Goal: Task Accomplishment & Management: Manage account settings

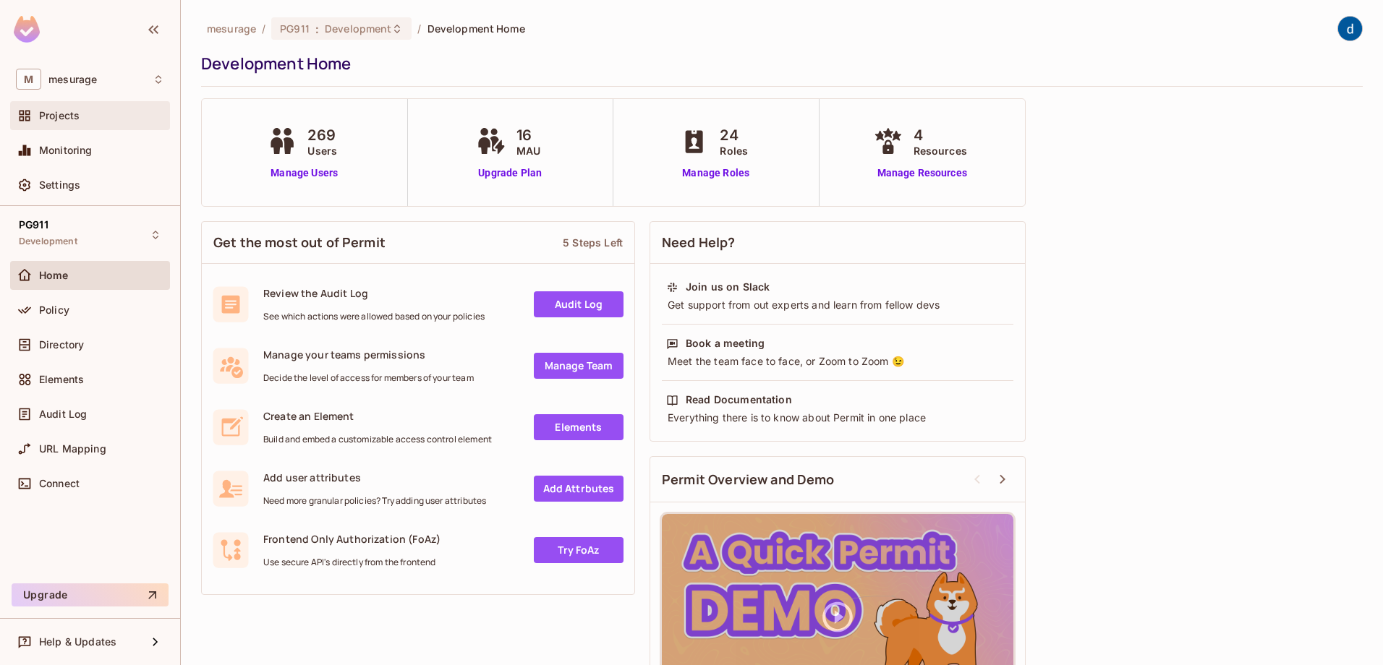
click at [56, 115] on span "Projects" at bounding box center [59, 116] width 41 height 12
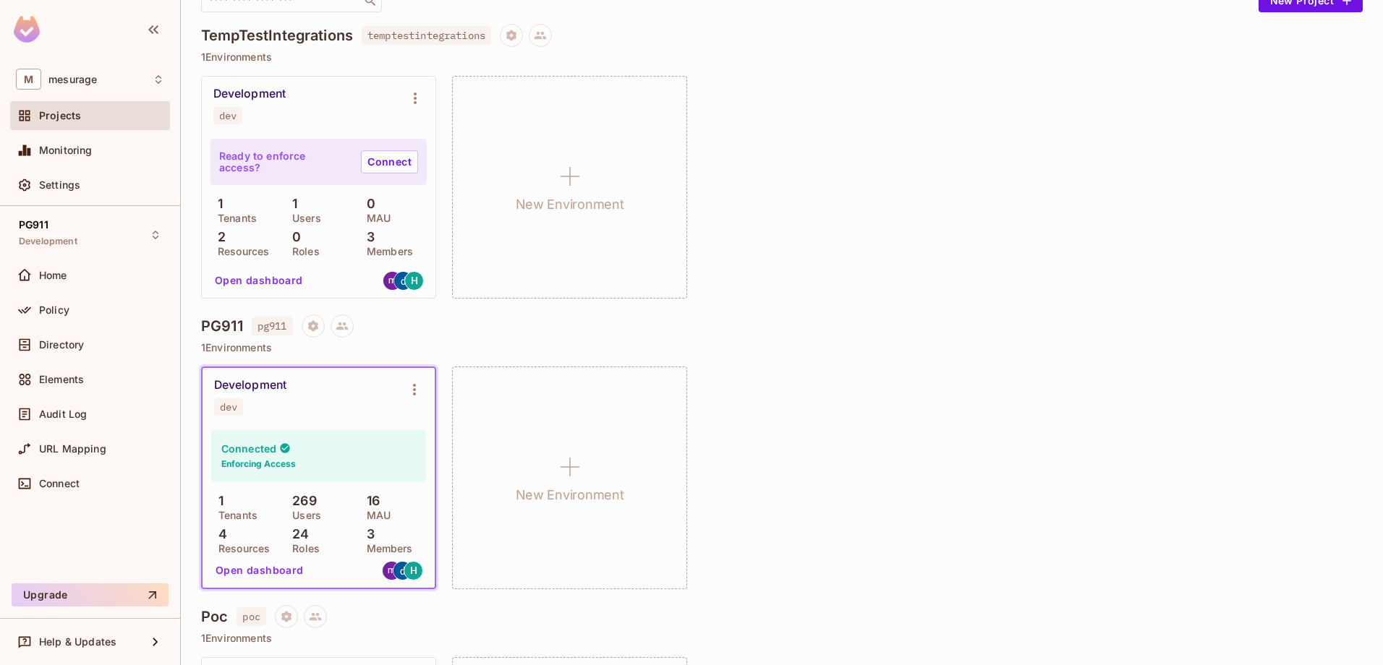
scroll to position [217, 0]
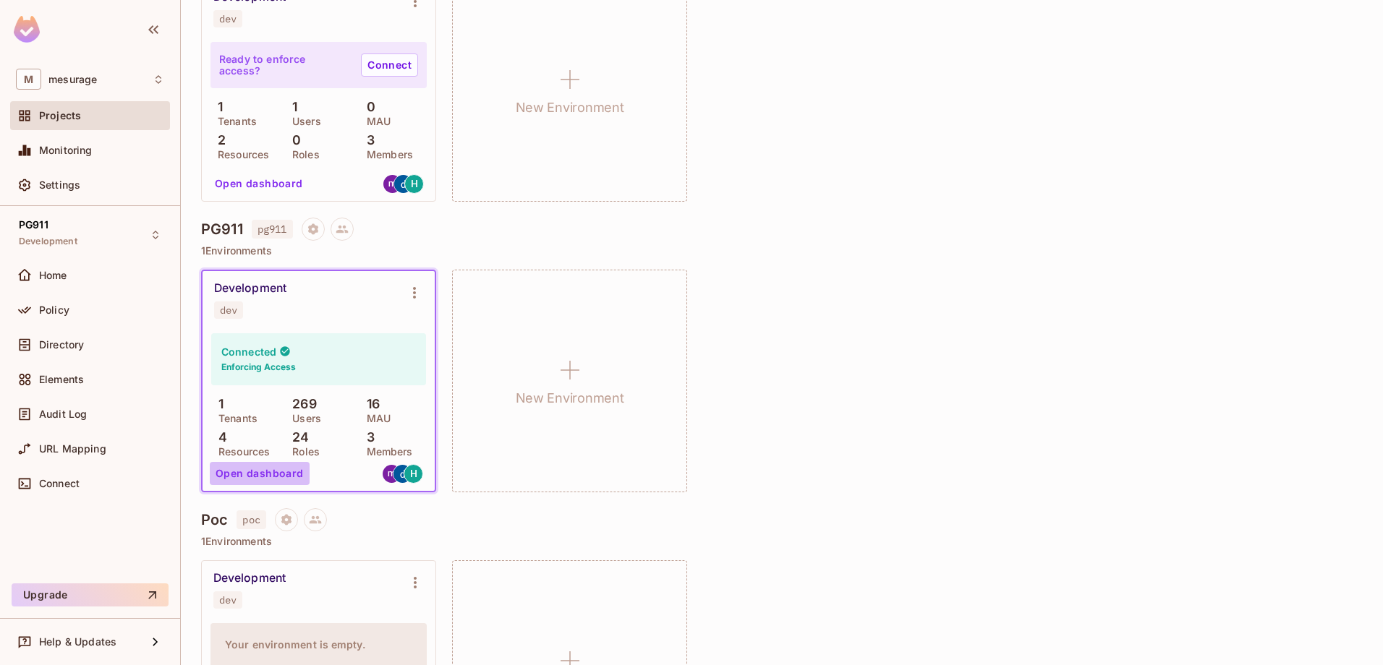
click at [264, 472] on button "Open dashboard" at bounding box center [260, 473] width 100 height 23
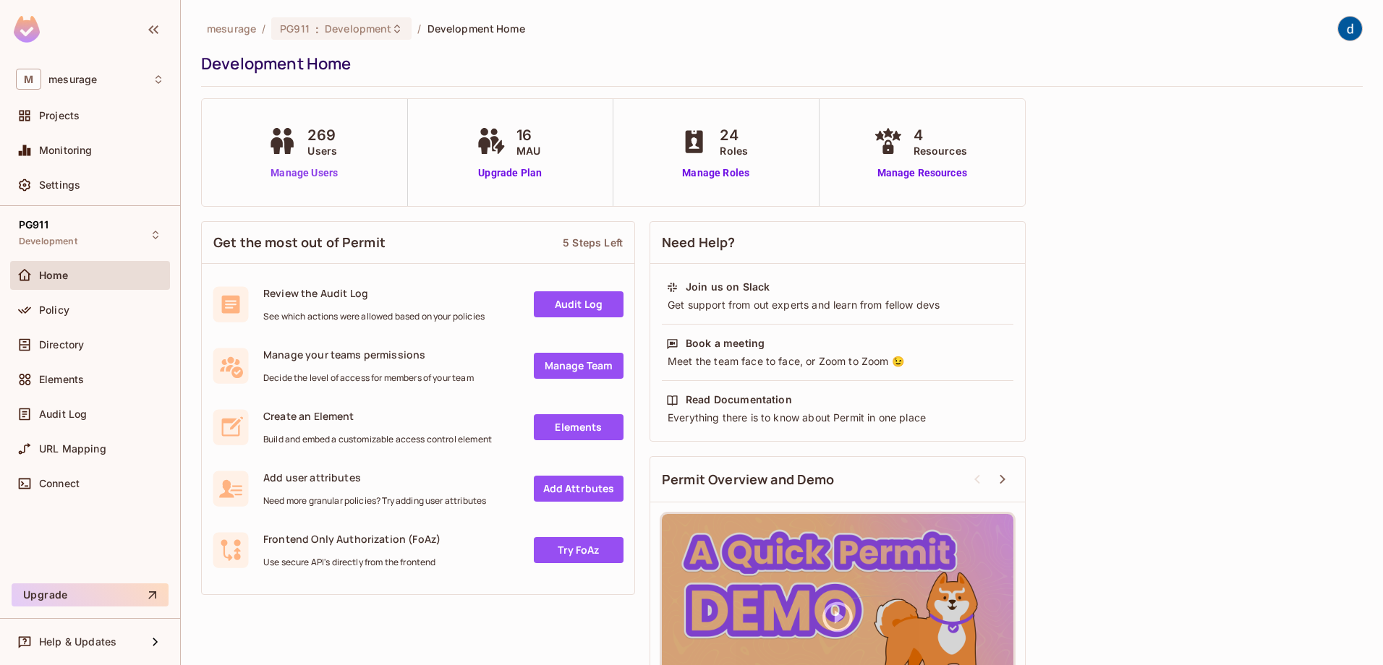
click at [312, 178] on link "Manage Users" at bounding box center [304, 173] width 80 height 15
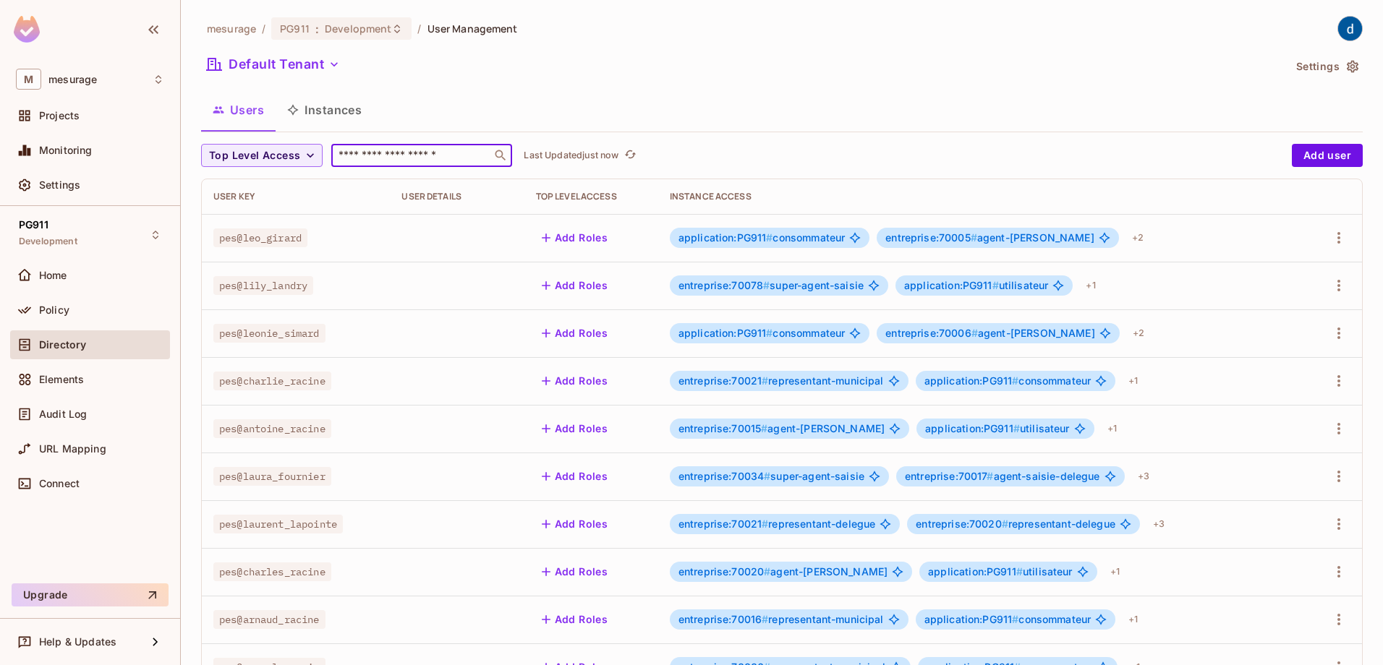
click at [404, 158] on input "text" at bounding box center [412, 155] width 152 height 14
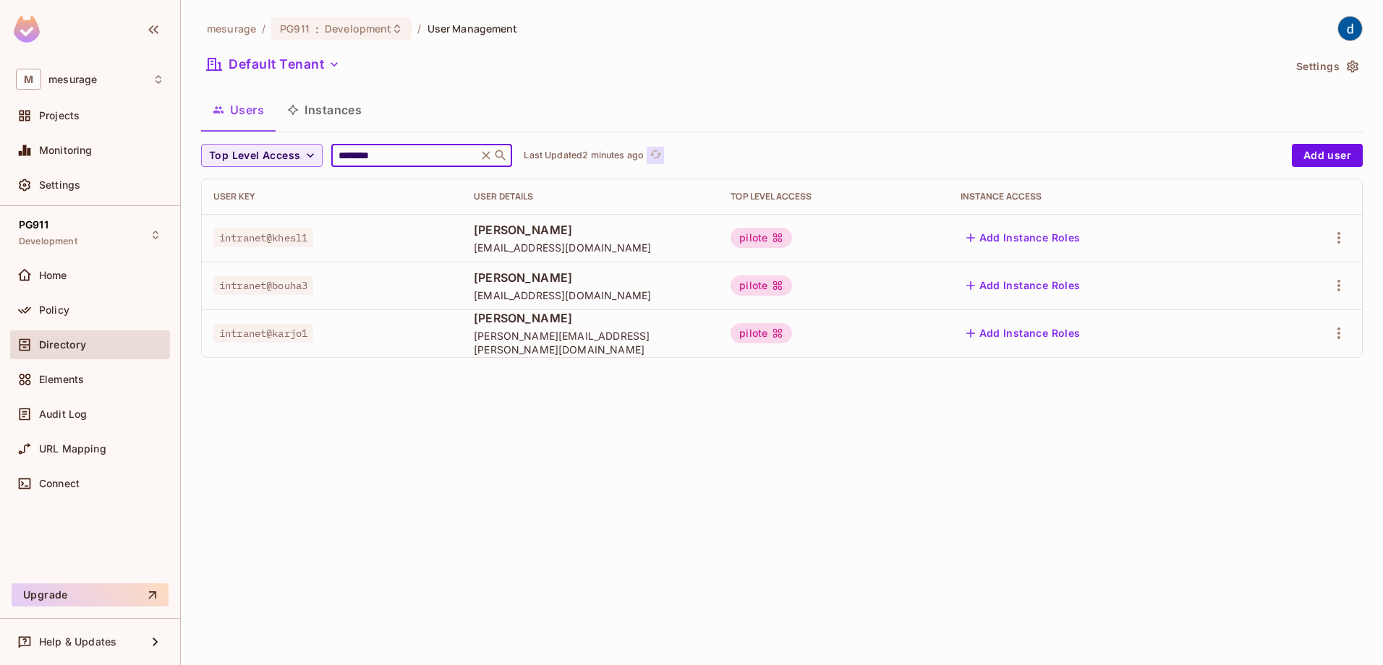
type input "********"
click at [662, 156] on icon "refresh" at bounding box center [656, 154] width 12 height 12
click at [449, 435] on div "mesurage / PG911 : Development / User Management Default Tenant Settings Users …" at bounding box center [782, 332] width 1202 height 665
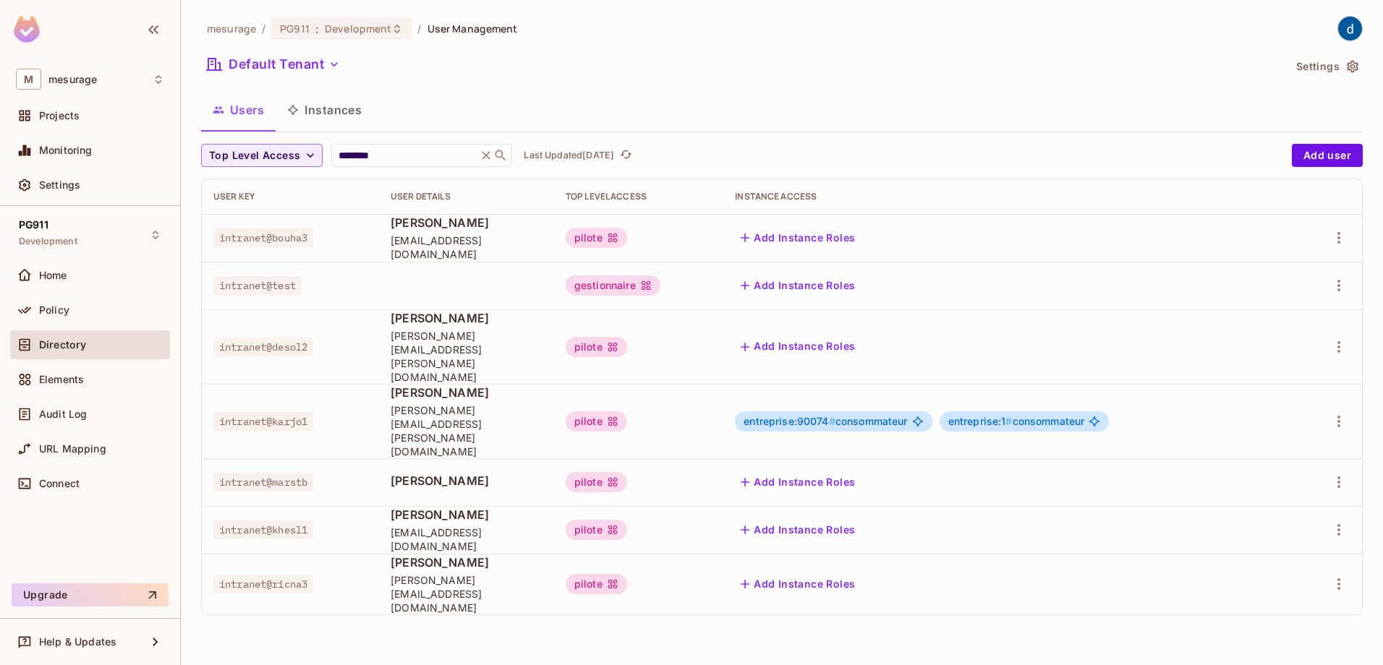
click at [394, 566] on div "mesurage / PG911 : Development / User Management Default Tenant Settings Users …" at bounding box center [782, 332] width 1202 height 665
click at [409, 325] on span "Olson Destine" at bounding box center [467, 318] width 152 height 16
click at [632, 154] on icon "refresh" at bounding box center [626, 154] width 12 height 12
click at [1333, 576] on icon "button" at bounding box center [1338, 584] width 17 height 17
click at [1254, 556] on div "Edit" at bounding box center [1263, 557] width 20 height 14
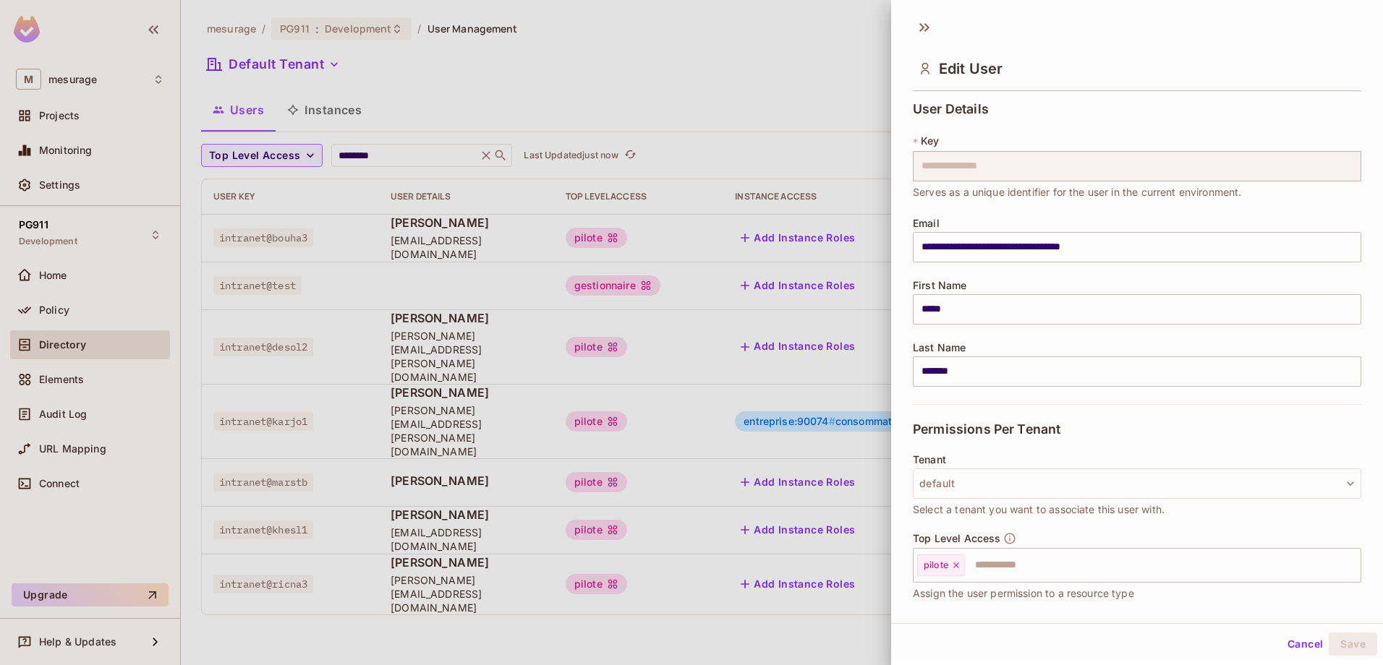
click at [467, 595] on div at bounding box center [691, 332] width 1383 height 665
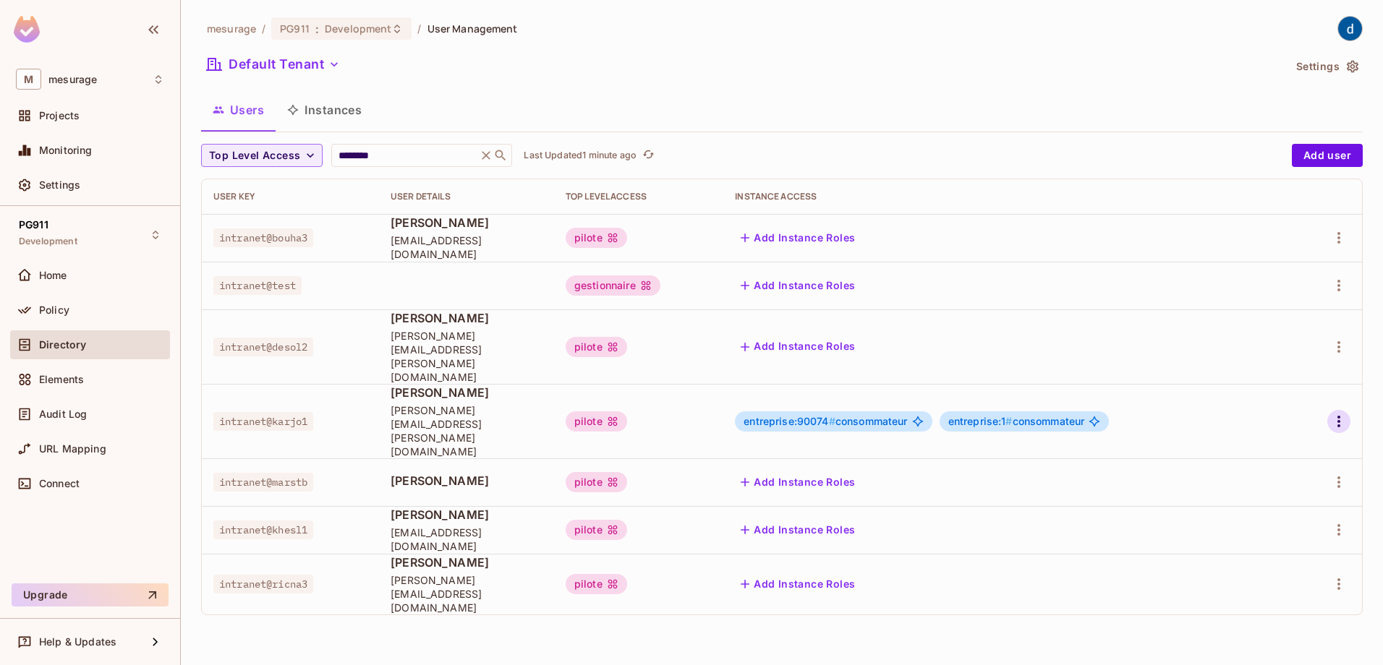
click at [1336, 413] on icon "button" at bounding box center [1338, 421] width 17 height 17
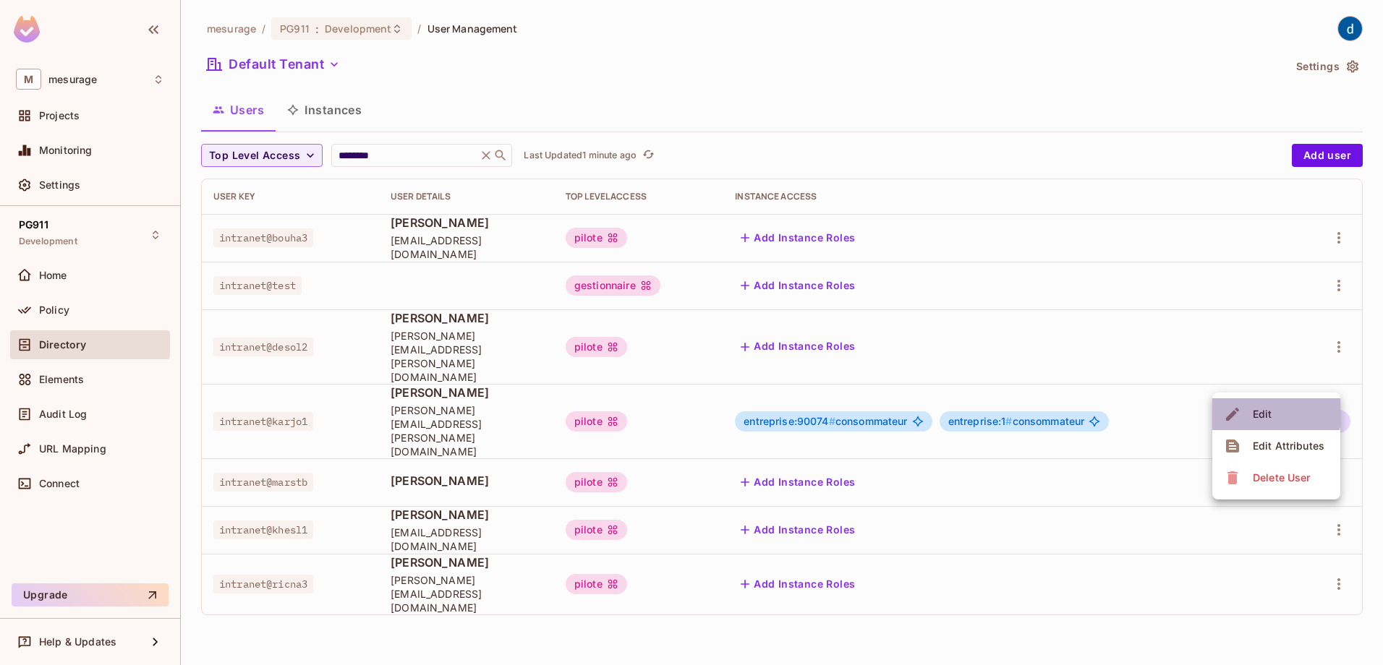
click at [1261, 409] on div "Edit" at bounding box center [1263, 414] width 20 height 14
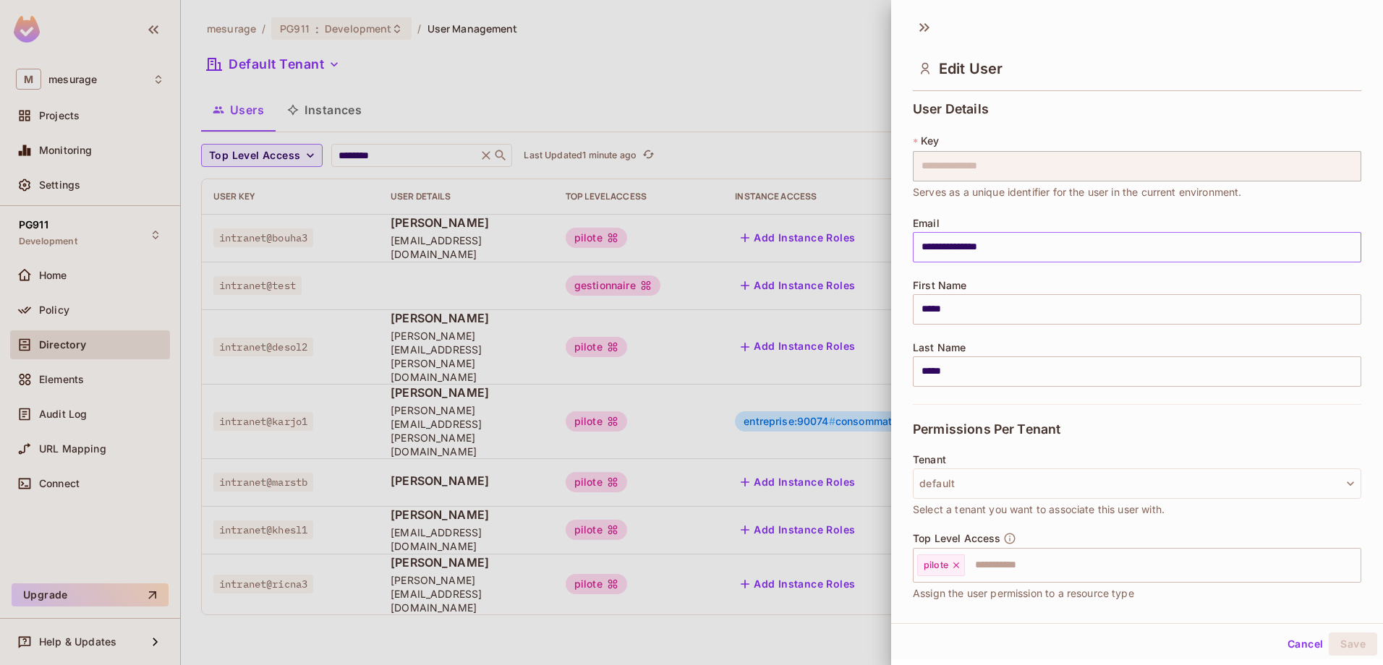
click at [972, 250] on input "**********" at bounding box center [1137, 247] width 448 height 30
click at [1003, 246] on input "**********" at bounding box center [1137, 247] width 448 height 30
click at [548, 587] on div at bounding box center [691, 332] width 1383 height 665
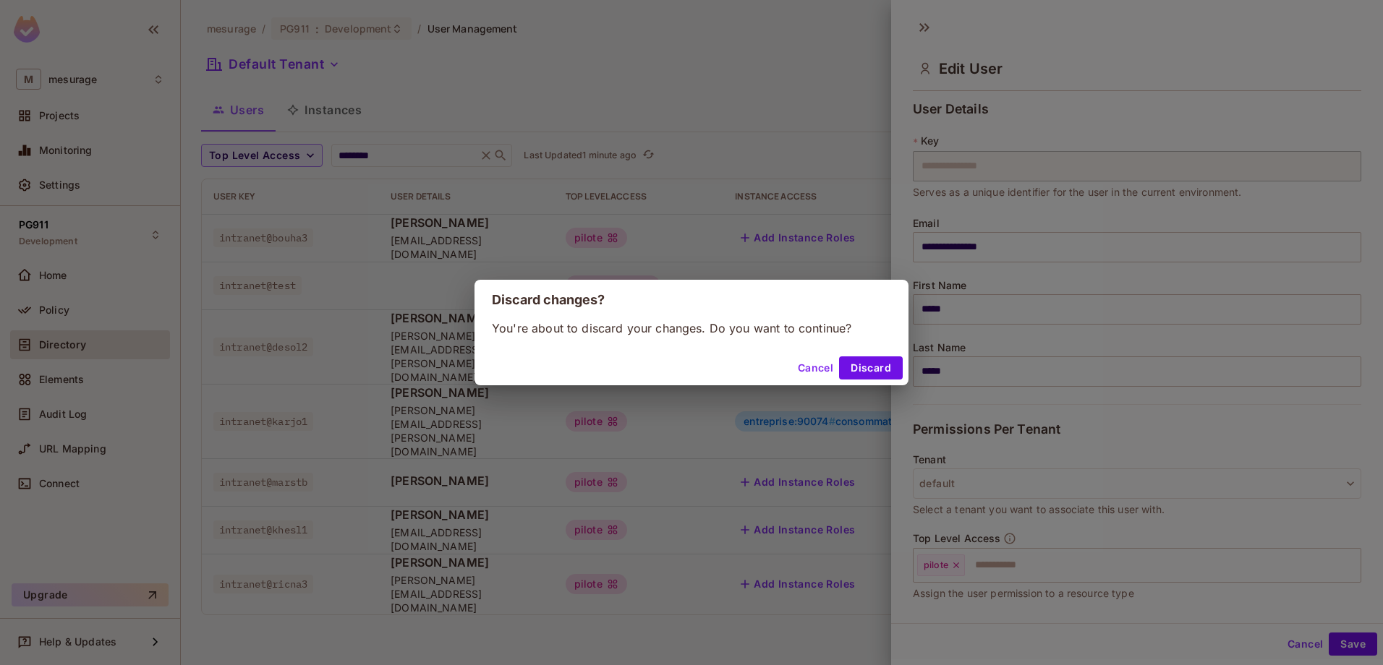
click at [822, 369] on button "Cancel" at bounding box center [815, 368] width 47 height 23
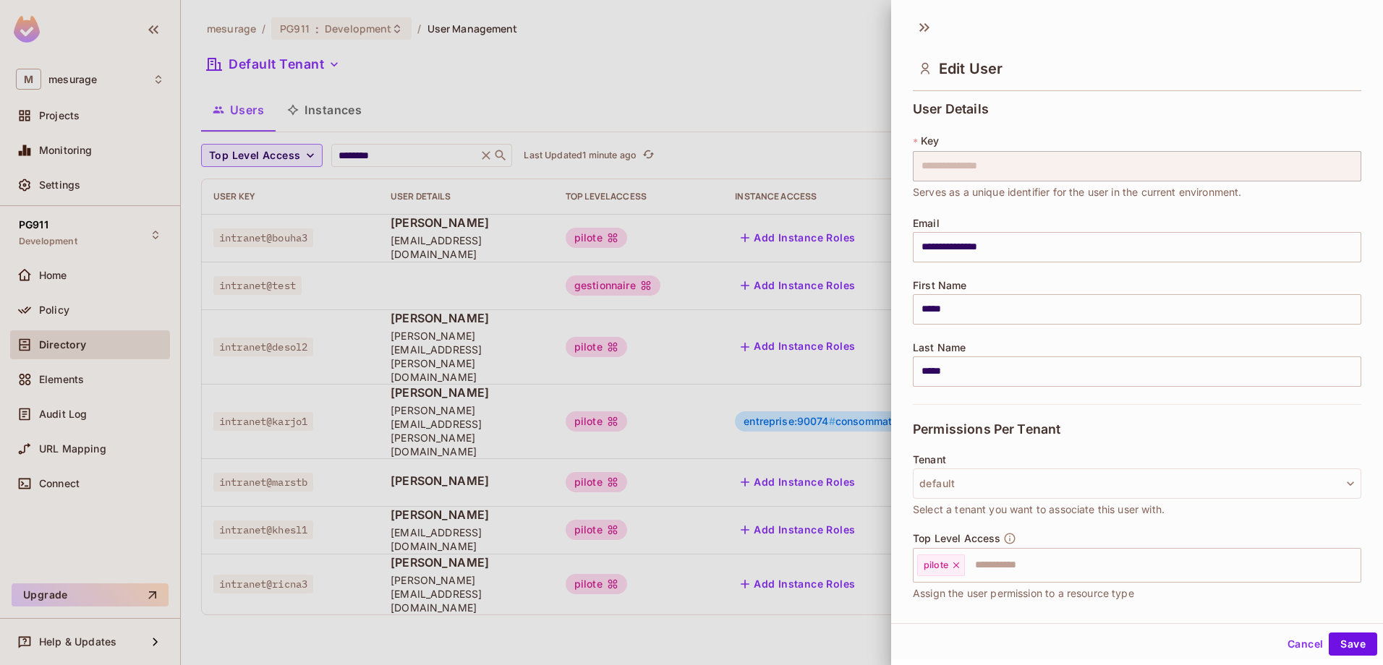
click at [1287, 639] on button "Cancel" at bounding box center [1305, 644] width 47 height 23
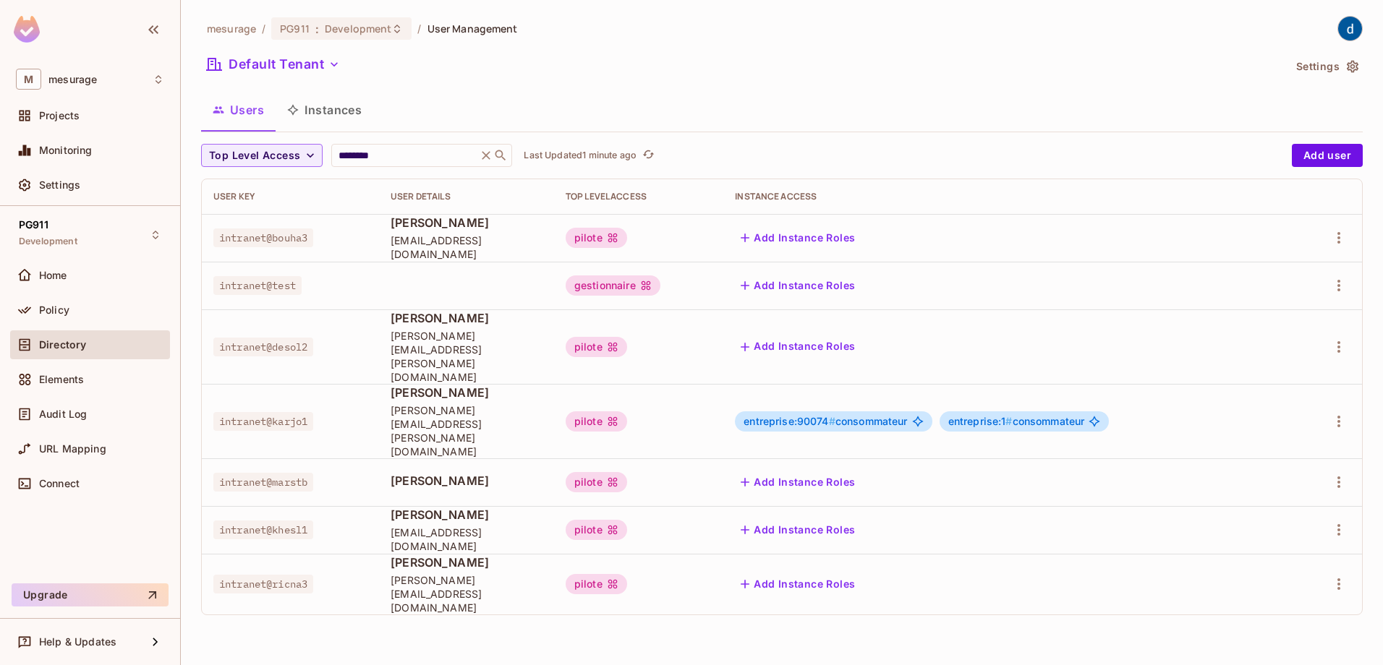
click at [492, 404] on span "joice@joice.com" at bounding box center [467, 431] width 152 height 55
drag, startPoint x: 375, startPoint y: 374, endPoint x: 493, endPoint y: 391, distance: 119.8
click at [493, 391] on div "Joice Joice joice@joice.com" at bounding box center [467, 422] width 152 height 74
drag, startPoint x: 495, startPoint y: 391, endPoint x: 504, endPoint y: 387, distance: 10.1
click at [503, 404] on span "joice@joice.com" at bounding box center [467, 431] width 152 height 55
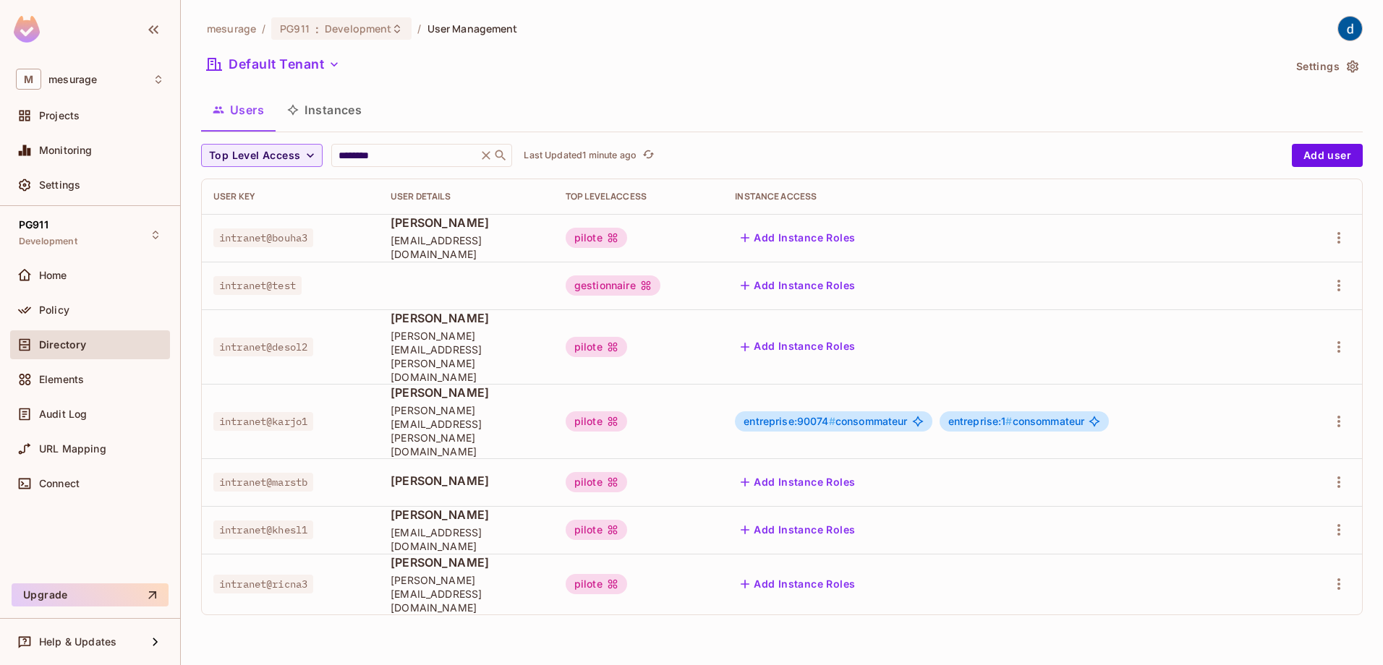
drag, startPoint x: 482, startPoint y: 602, endPoint x: 470, endPoint y: 435, distance: 166.8
click at [486, 600] on div "mesurage / PG911 : Development / User Management Default Tenant Settings Users …" at bounding box center [782, 332] width 1202 height 665
drag, startPoint x: 723, startPoint y: 69, endPoint x: 689, endPoint y: 86, distance: 38.8
click at [724, 69] on div "Default Tenant" at bounding box center [742, 66] width 1082 height 27
click at [441, 590] on div "mesurage / PG911 : Development / User Management Default Tenant Settings Users …" at bounding box center [782, 332] width 1202 height 665
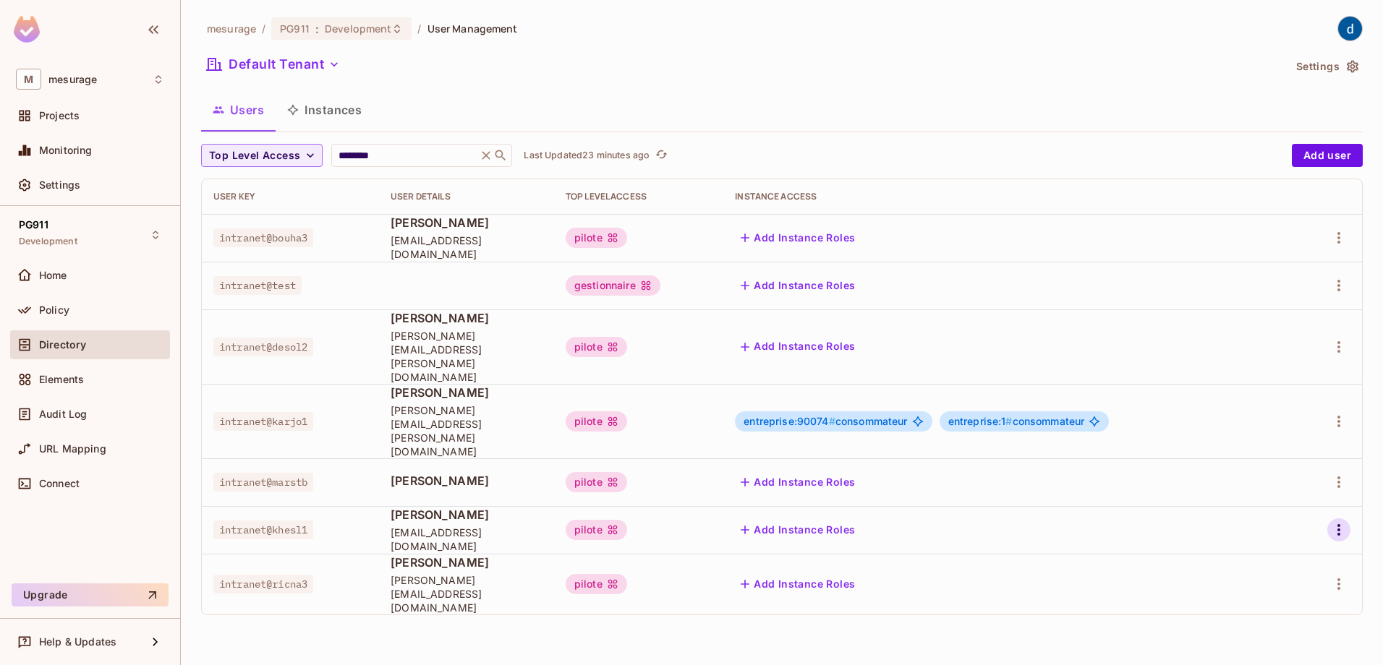
click at [1341, 522] on icon "button" at bounding box center [1338, 530] width 17 height 17
click at [963, 589] on div at bounding box center [691, 332] width 1383 height 665
drag, startPoint x: 674, startPoint y: 429, endPoint x: 735, endPoint y: 443, distance: 62.3
click at [712, 472] on div "pilote" at bounding box center [639, 482] width 146 height 20
click at [807, 626] on div "mesurage / PG911 : Development / User Management Default Tenant Settings Users …" at bounding box center [782, 332] width 1202 height 665
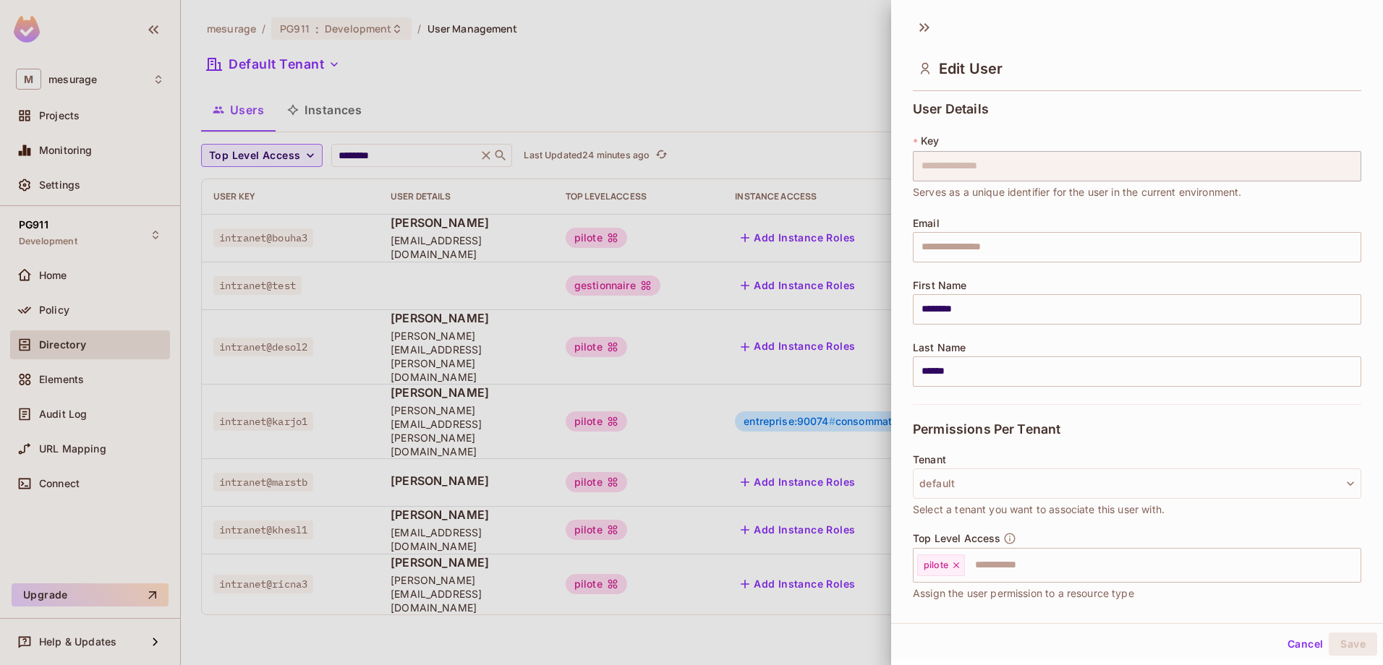
click at [709, 607] on div at bounding box center [691, 332] width 1383 height 665
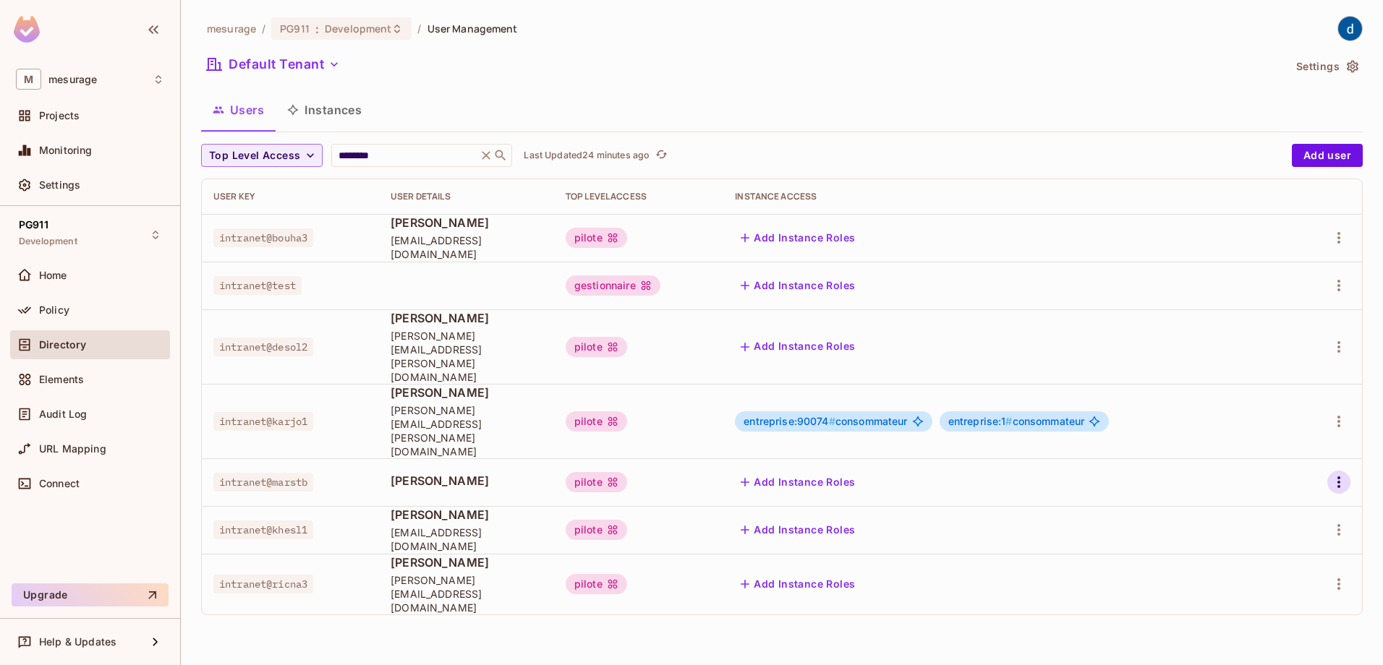
click at [1340, 474] on icon "button" at bounding box center [1338, 482] width 17 height 17
click at [868, 585] on div at bounding box center [691, 332] width 1383 height 665
click at [681, 587] on div "mesurage / PG911 : Development / User Management Default Tenant Settings Users …" at bounding box center [782, 332] width 1202 height 665
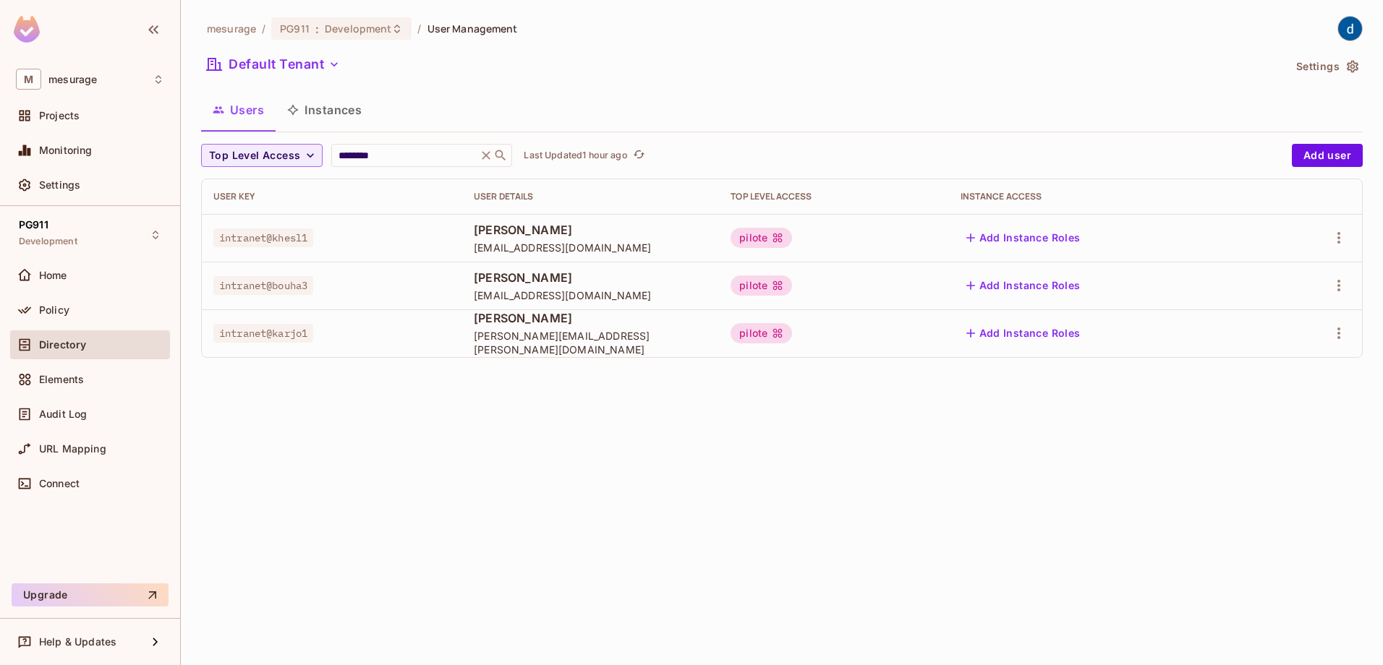
drag, startPoint x: 366, startPoint y: 426, endPoint x: 367, endPoint y: 402, distance: 23.9
click at [369, 425] on div "mesurage / PG911 : Development / User Management Default Tenant Settings Users …" at bounding box center [782, 332] width 1202 height 665
click at [645, 152] on icon "refresh" at bounding box center [639, 154] width 12 height 12
click at [385, 153] on input "********" at bounding box center [404, 155] width 137 height 14
click at [493, 153] on icon at bounding box center [486, 155] width 14 height 14
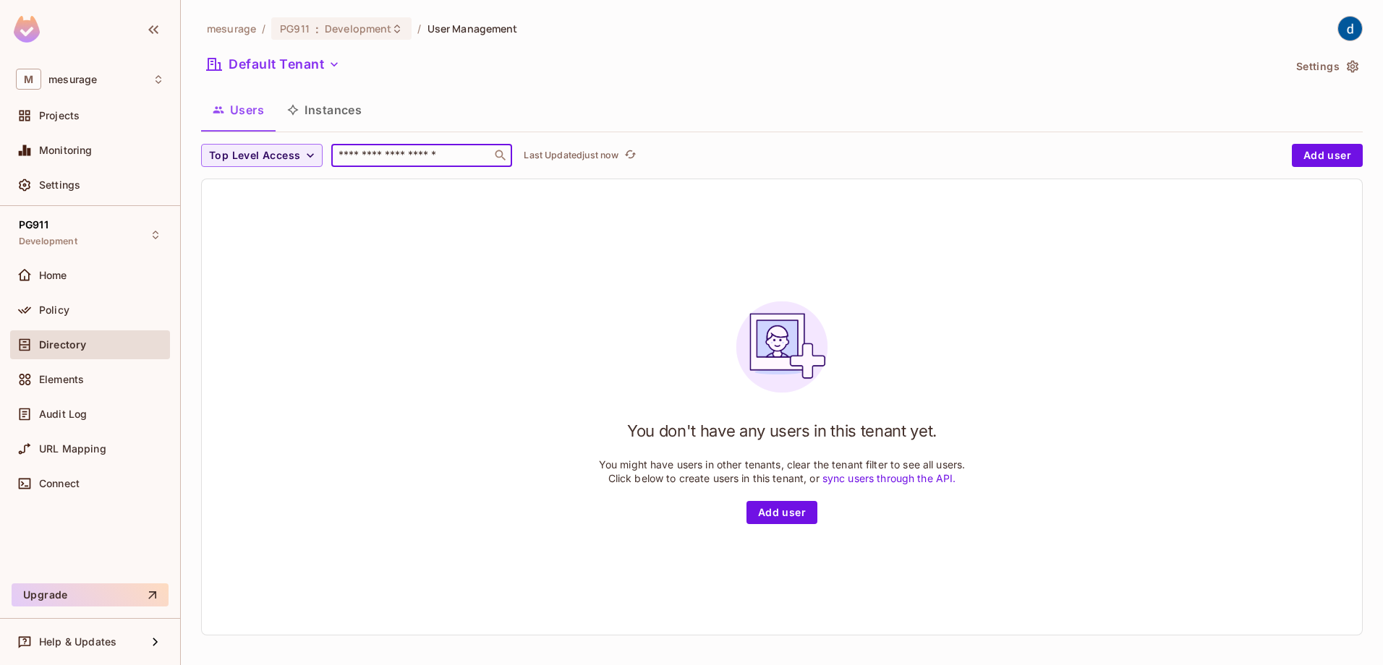
click at [388, 151] on input "text" at bounding box center [412, 155] width 152 height 14
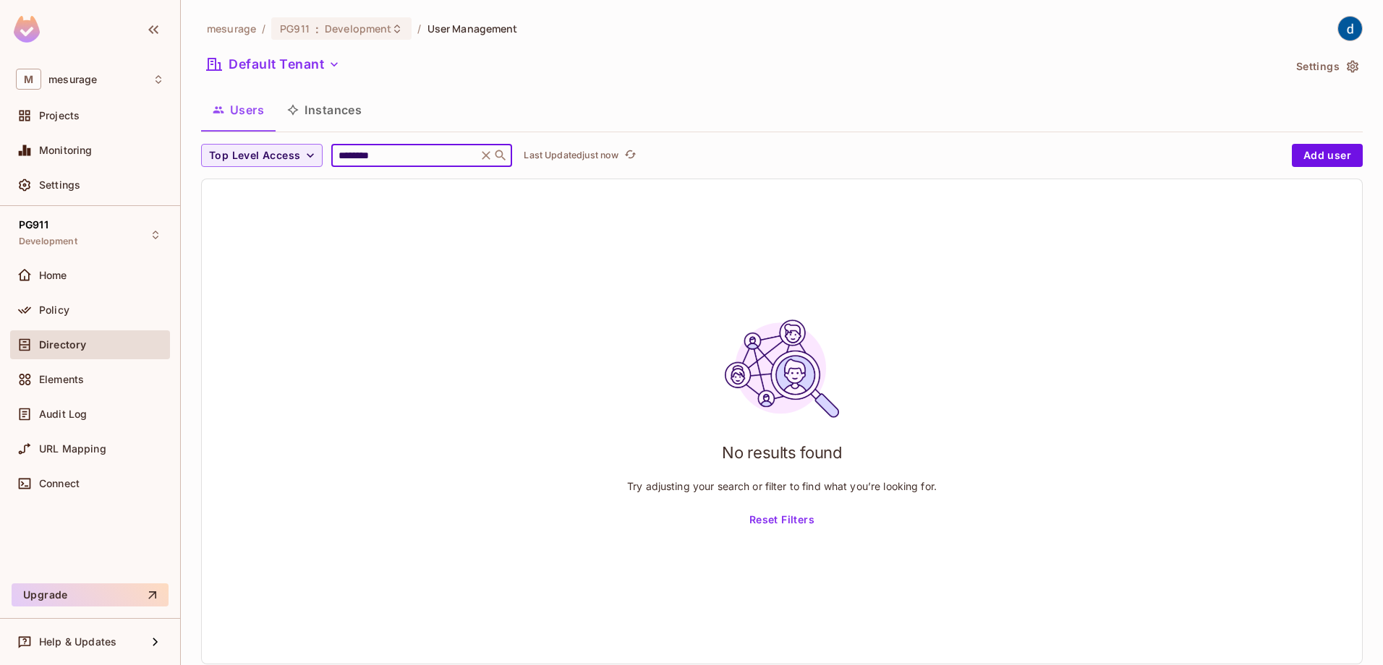
type input "********"
click at [386, 268] on div "No results found Try adjusting your search or filter to find what you’re lookin…" at bounding box center [782, 421] width 1160 height 485
click at [618, 154] on p "Last Updated just now" at bounding box center [571, 156] width 95 height 12
click at [632, 156] on icon "refresh" at bounding box center [630, 154] width 12 height 12
click at [634, 152] on icon "refresh" at bounding box center [630, 154] width 12 height 12
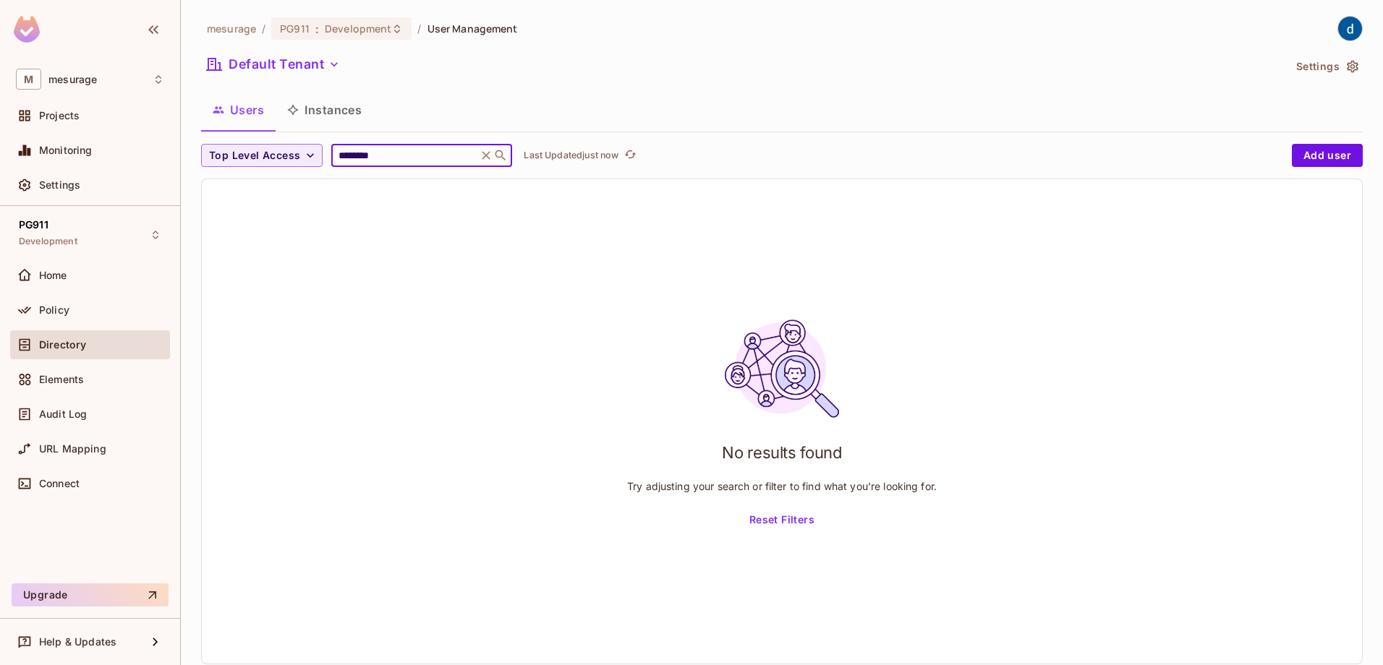
click at [385, 154] on input "********" at bounding box center [404, 155] width 137 height 14
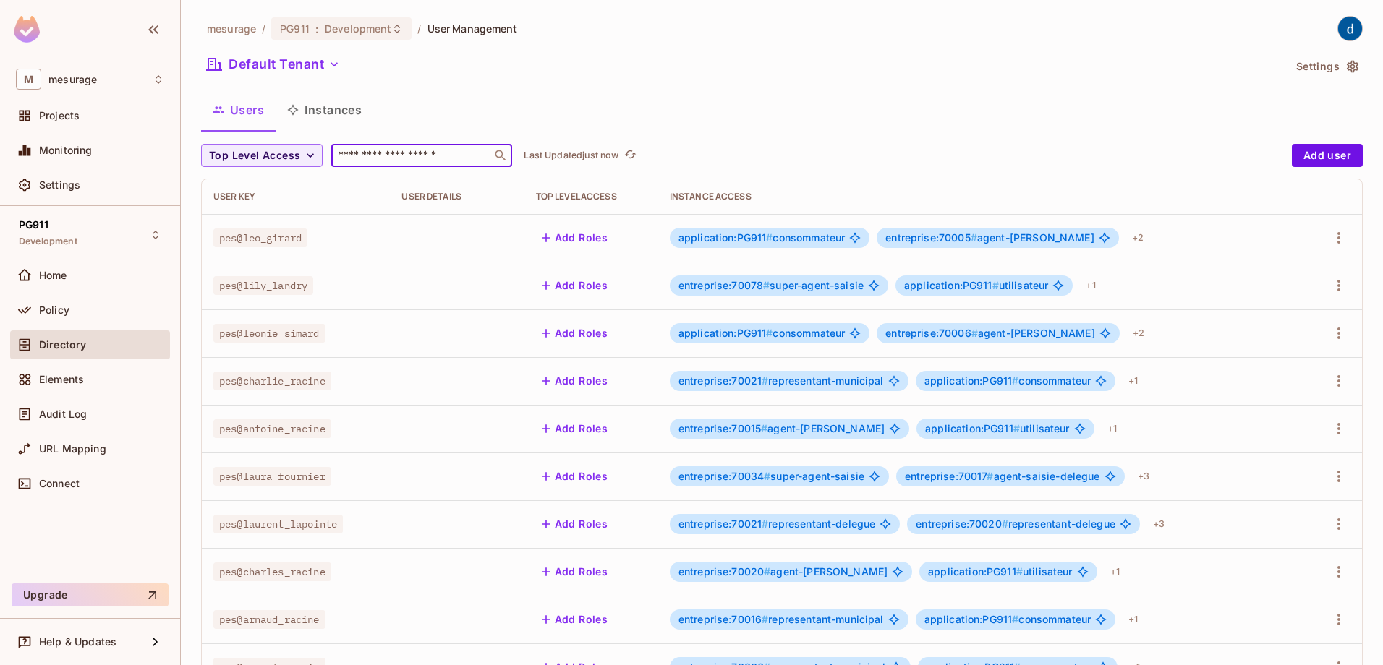
click at [399, 156] on input "text" at bounding box center [412, 155] width 152 height 14
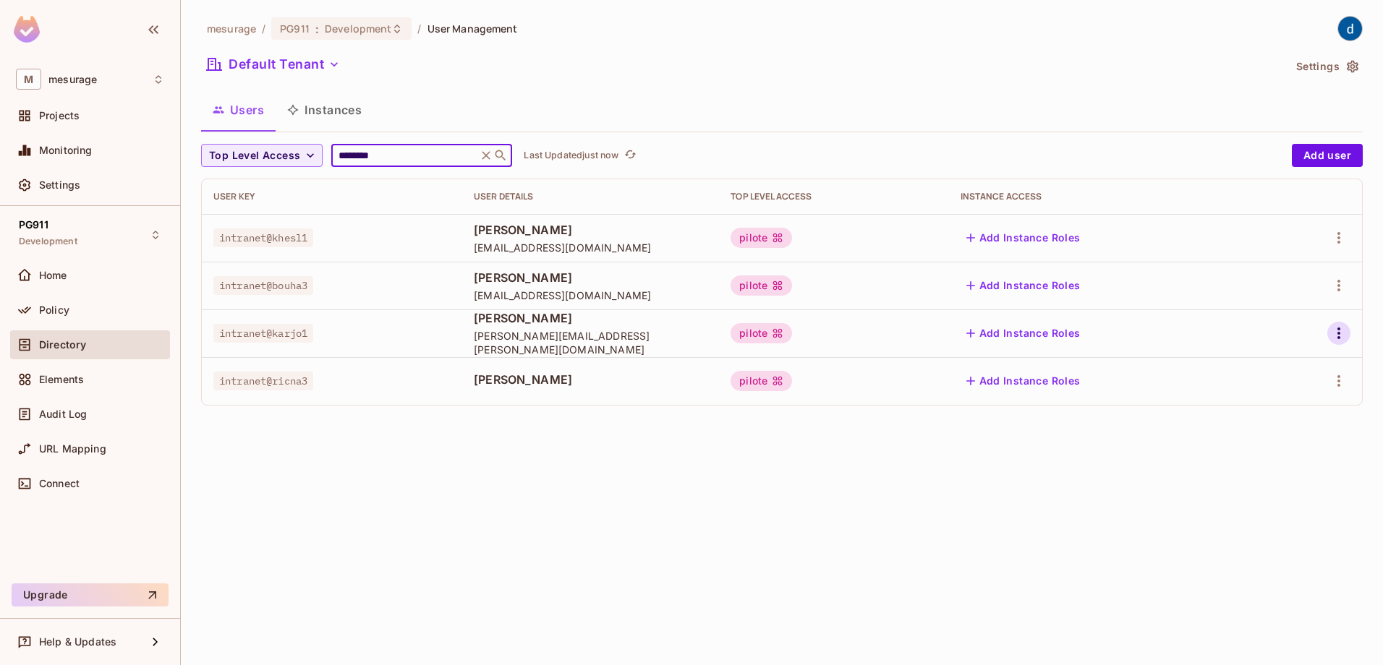
type input "********"
click at [1341, 333] on icon "button" at bounding box center [1338, 333] width 17 height 17
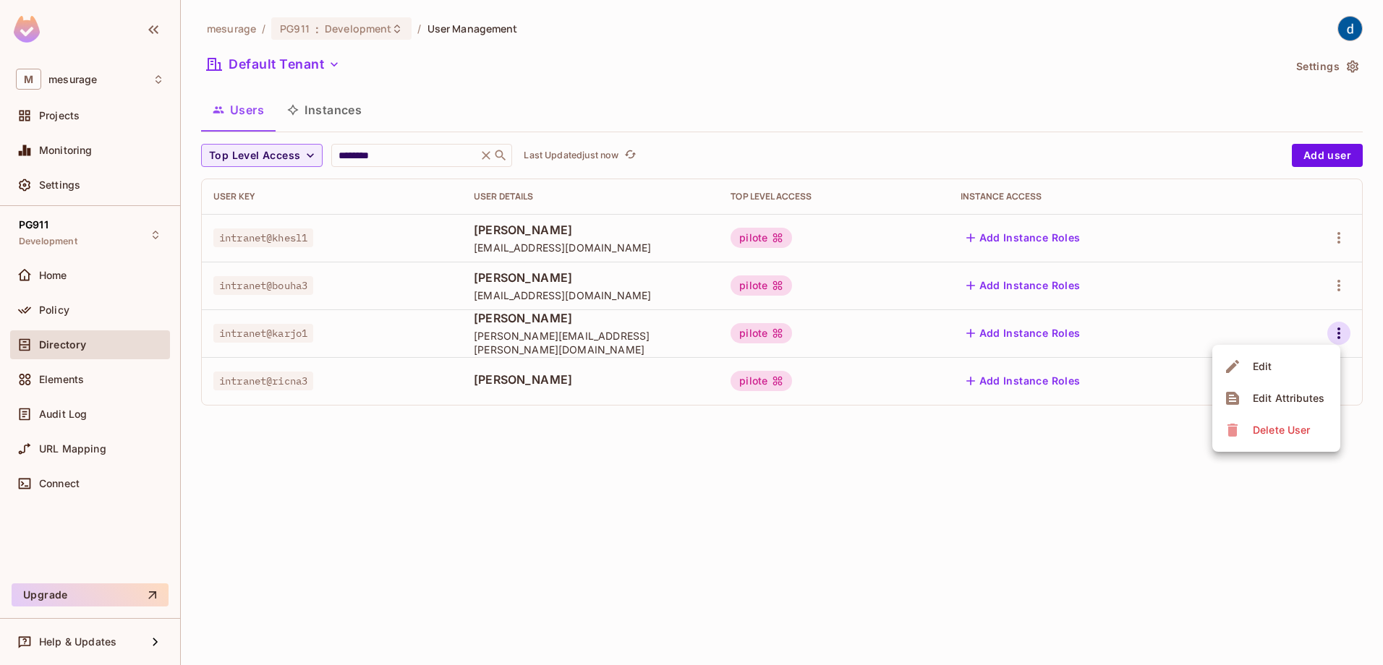
click at [392, 434] on div at bounding box center [691, 332] width 1383 height 665
